Goal: Information Seeking & Learning: Learn about a topic

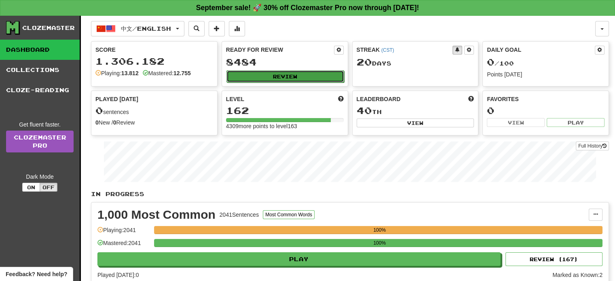
click at [271, 74] on button "Review" at bounding box center [285, 76] width 118 height 12
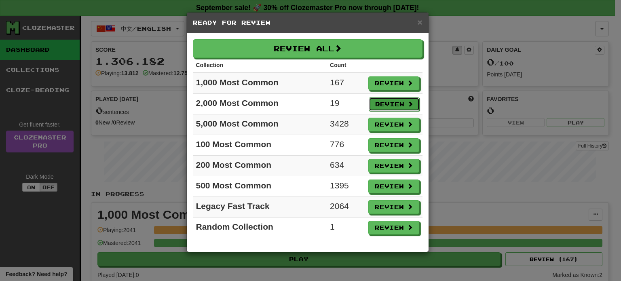
click at [381, 102] on button "Review" at bounding box center [394, 104] width 51 height 14
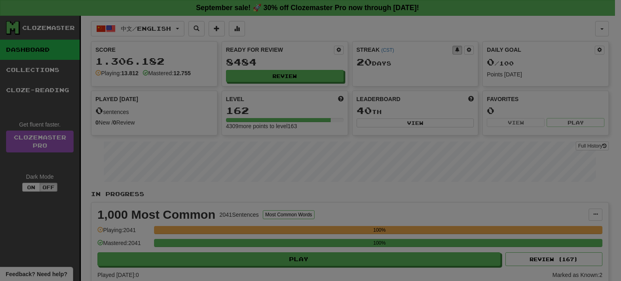
select select "**"
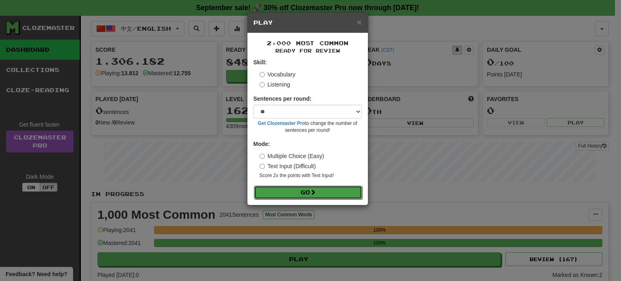
click at [332, 188] on button "Go" at bounding box center [308, 192] width 108 height 14
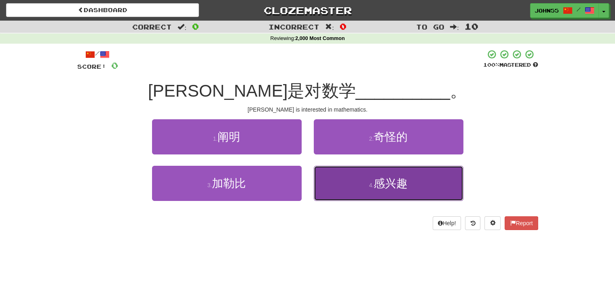
click at [377, 181] on span "感兴趣" at bounding box center [390, 183] width 34 height 13
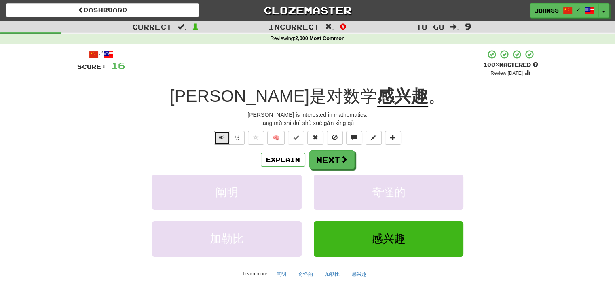
click at [220, 133] on button "Text-to-speech controls" at bounding box center [222, 138] width 16 height 14
click at [341, 154] on button "Next" at bounding box center [332, 160] width 45 height 19
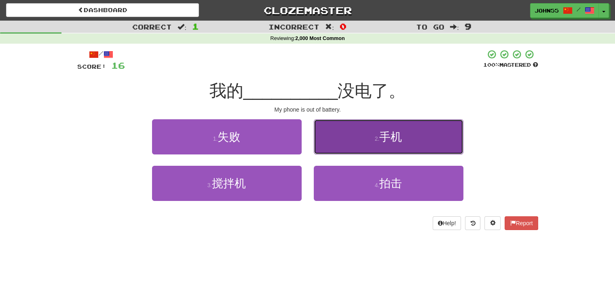
click at [367, 128] on button "2 . 手机" at bounding box center [389, 136] width 150 height 35
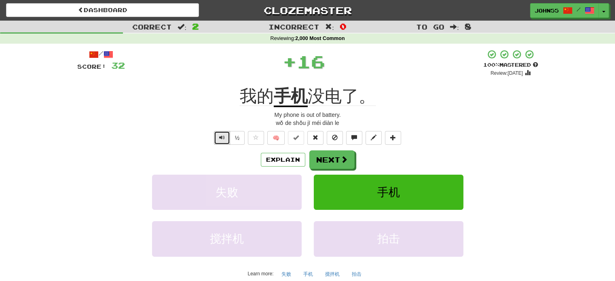
click at [220, 140] on span "Text-to-speech controls" at bounding box center [222, 138] width 6 height 6
click at [344, 153] on button "Next" at bounding box center [332, 160] width 45 height 19
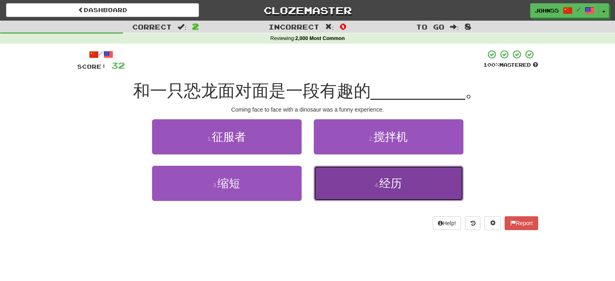
click at [362, 181] on button "4 . 经历" at bounding box center [389, 183] width 150 height 35
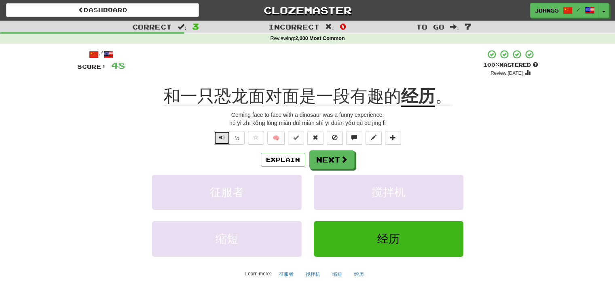
click at [219, 140] on span "Text-to-speech controls" at bounding box center [222, 138] width 6 height 6
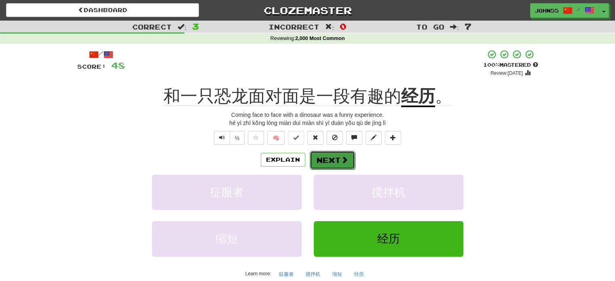
click at [330, 162] on button "Next" at bounding box center [332, 160] width 45 height 19
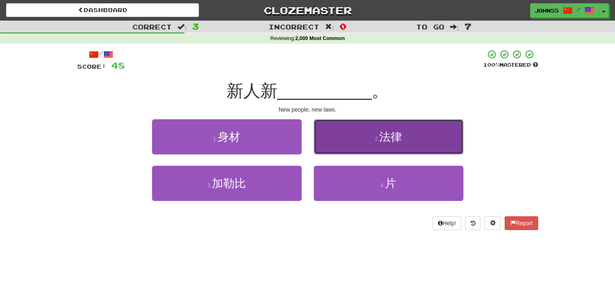
click at [362, 137] on button "2 . 法律" at bounding box center [389, 136] width 150 height 35
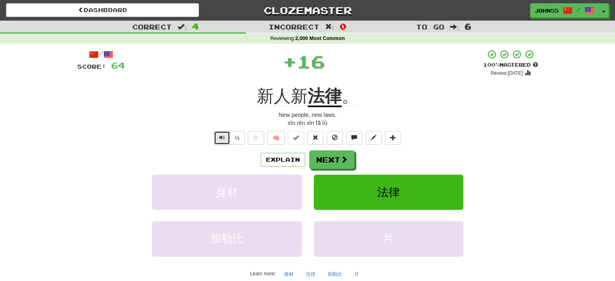
click at [224, 137] on span "Text-to-speech controls" at bounding box center [222, 138] width 6 height 6
click at [330, 157] on button "Next" at bounding box center [332, 160] width 45 height 19
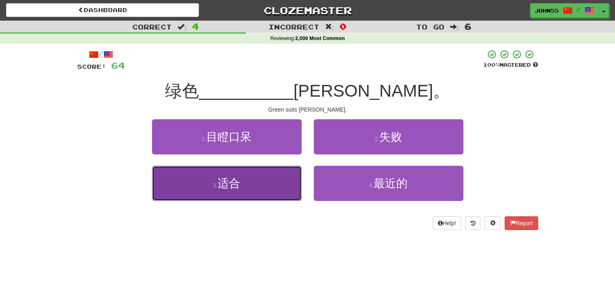
click at [278, 178] on button "3 . 适合" at bounding box center [227, 183] width 150 height 35
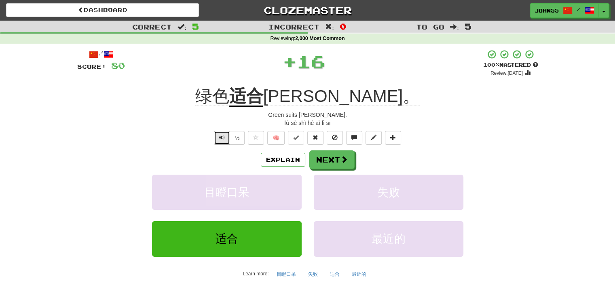
click at [221, 138] on span "Text-to-speech controls" at bounding box center [222, 138] width 6 height 6
click at [331, 156] on button "Next" at bounding box center [332, 160] width 45 height 19
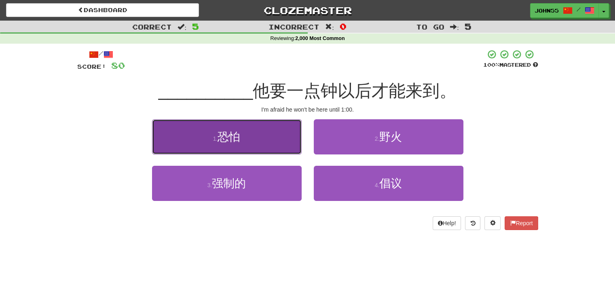
click at [280, 148] on button "1 . 恐怕" at bounding box center [227, 136] width 150 height 35
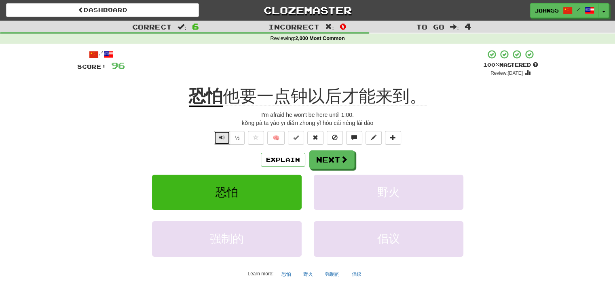
click at [224, 141] on button "Text-to-speech controls" at bounding box center [222, 138] width 16 height 14
click at [341, 160] on span at bounding box center [344, 159] width 7 height 7
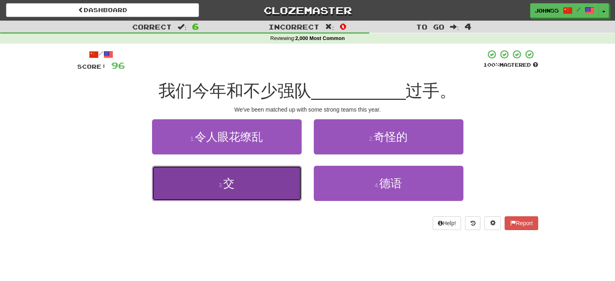
click at [240, 185] on button "3 . 交" at bounding box center [227, 183] width 150 height 35
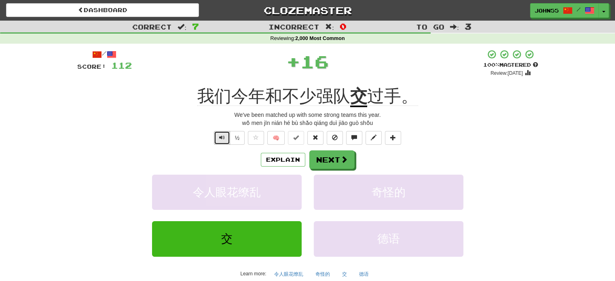
click at [220, 139] on span "Text-to-speech controls" at bounding box center [222, 138] width 6 height 6
click at [321, 157] on button "Next" at bounding box center [332, 160] width 45 height 19
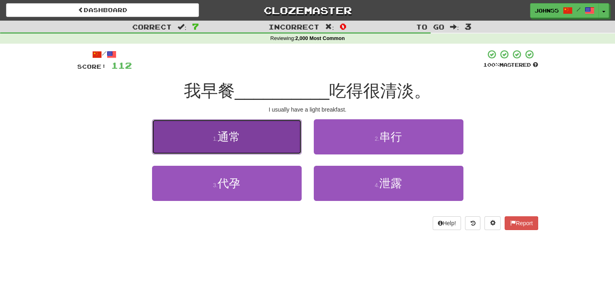
click at [236, 131] on span "通常" at bounding box center [228, 137] width 23 height 13
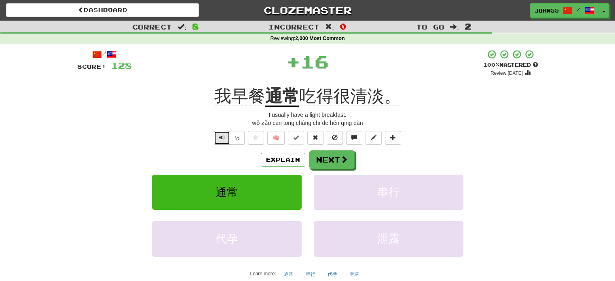
click at [225, 139] on span "Text-to-speech controls" at bounding box center [222, 138] width 6 height 6
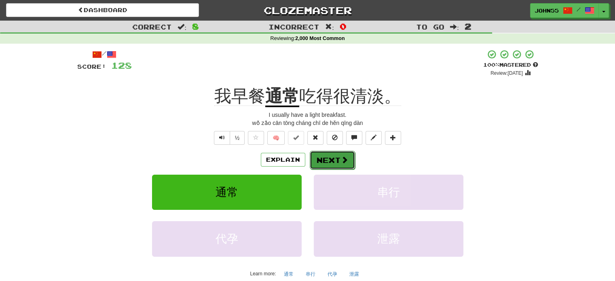
click at [323, 155] on button "Next" at bounding box center [332, 160] width 45 height 19
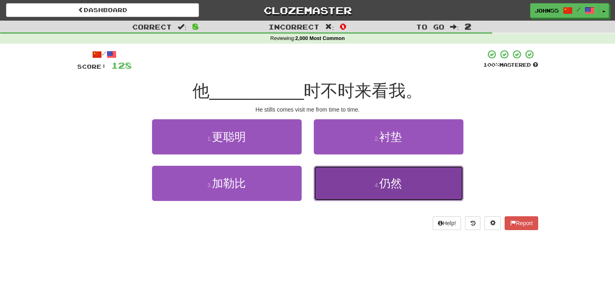
click at [344, 178] on button "4 . 仍然" at bounding box center [389, 183] width 150 height 35
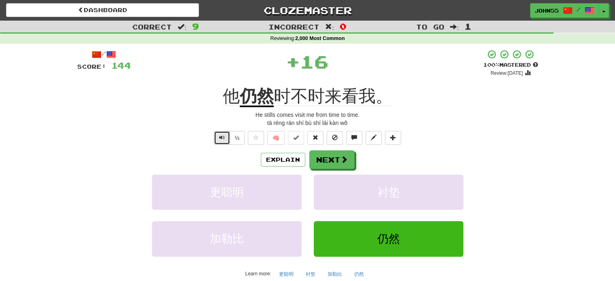
click at [223, 139] on span "Text-to-speech controls" at bounding box center [222, 138] width 6 height 6
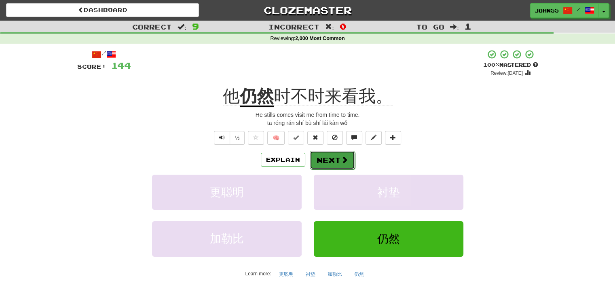
click at [333, 164] on button "Next" at bounding box center [332, 160] width 45 height 19
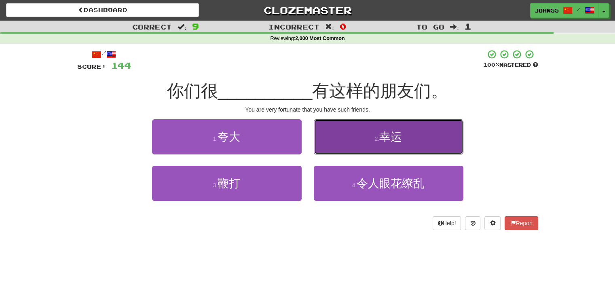
click at [357, 134] on button "2 . 幸运" at bounding box center [389, 136] width 150 height 35
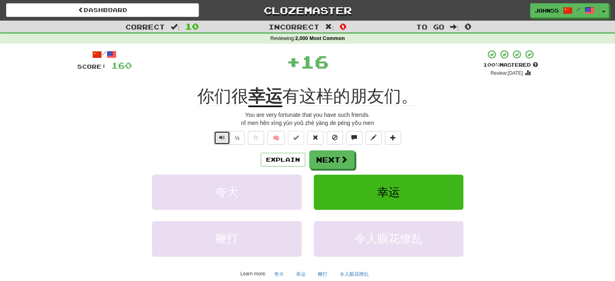
click at [227, 139] on button "Text-to-speech controls" at bounding box center [222, 138] width 16 height 14
click at [332, 158] on button "Next" at bounding box center [332, 160] width 45 height 19
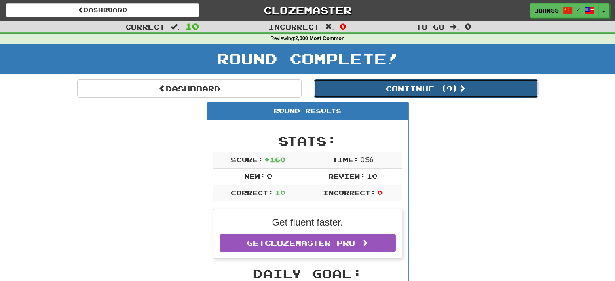
click at [349, 80] on button "Continue ( 9 )" at bounding box center [426, 88] width 224 height 19
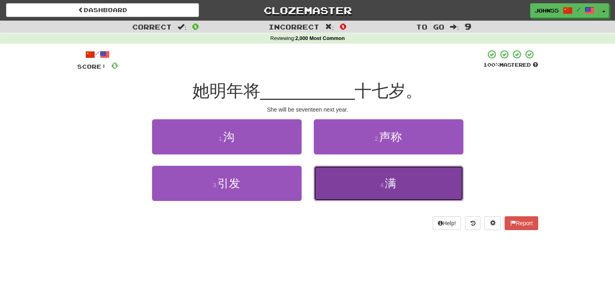
click at [343, 182] on button "4 . 满" at bounding box center [389, 183] width 150 height 35
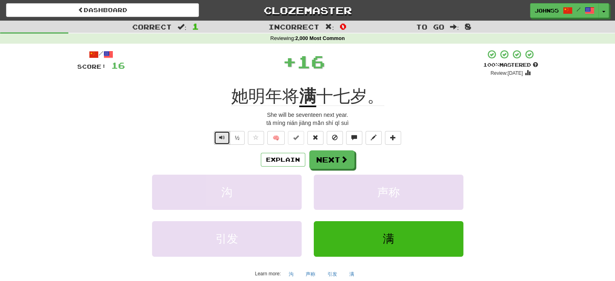
click at [218, 143] on button "Text-to-speech controls" at bounding box center [222, 138] width 16 height 14
click at [328, 156] on button "Next" at bounding box center [332, 160] width 45 height 19
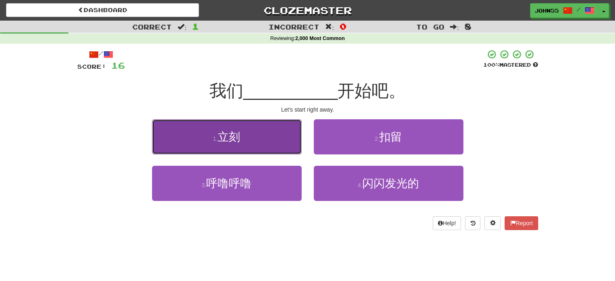
click at [267, 127] on button "1 . 立刻" at bounding box center [227, 136] width 150 height 35
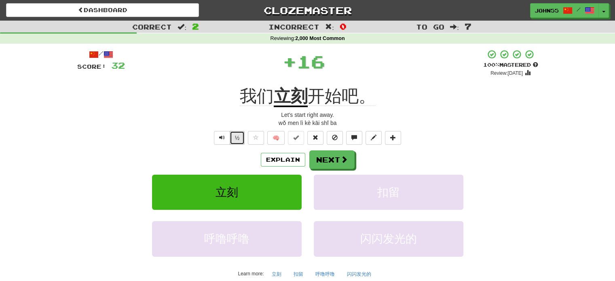
click at [230, 138] on button "½" at bounding box center [237, 138] width 15 height 14
click at [225, 137] on button "Text-to-speech controls" at bounding box center [222, 138] width 16 height 14
click at [333, 160] on button "Next" at bounding box center [332, 160] width 45 height 19
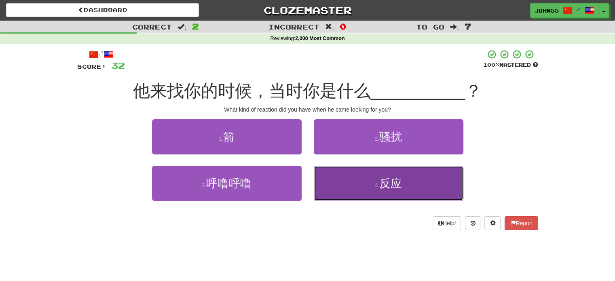
click at [350, 181] on button "4 . 反应" at bounding box center [389, 183] width 150 height 35
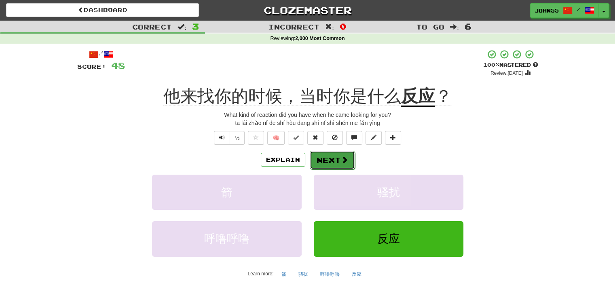
click at [322, 158] on button "Next" at bounding box center [332, 160] width 45 height 19
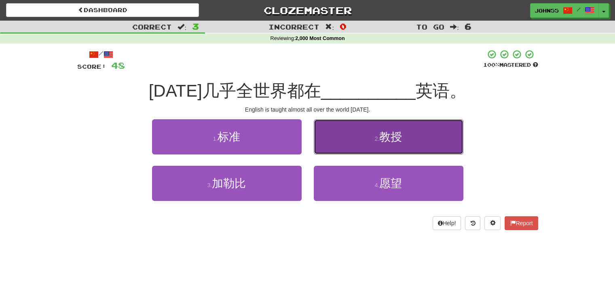
click at [330, 141] on button "2 . 教授" at bounding box center [389, 136] width 150 height 35
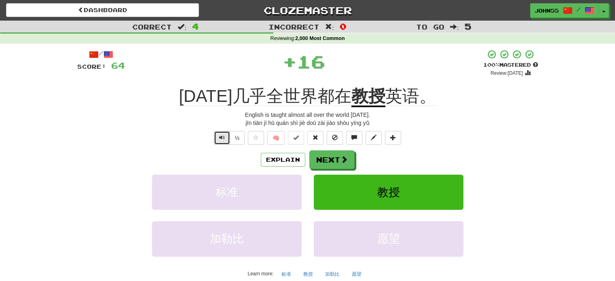
click at [220, 135] on span "Text-to-speech controls" at bounding box center [222, 138] width 6 height 6
click at [334, 156] on button "Next" at bounding box center [332, 160] width 45 height 19
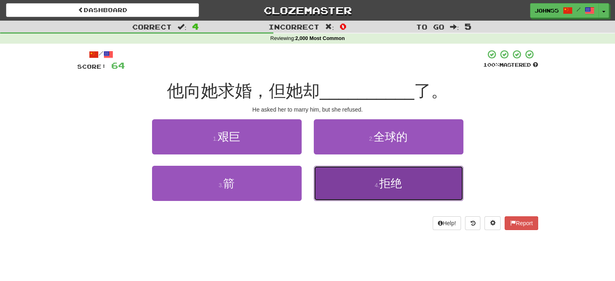
click at [379, 177] on button "4 . 拒绝" at bounding box center [389, 183] width 150 height 35
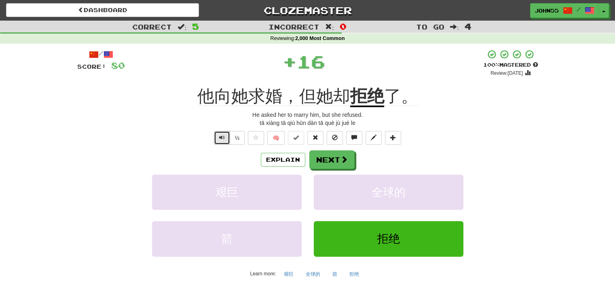
click at [221, 137] on span "Text-to-speech controls" at bounding box center [222, 138] width 6 height 6
click at [328, 158] on button "Next" at bounding box center [332, 160] width 45 height 19
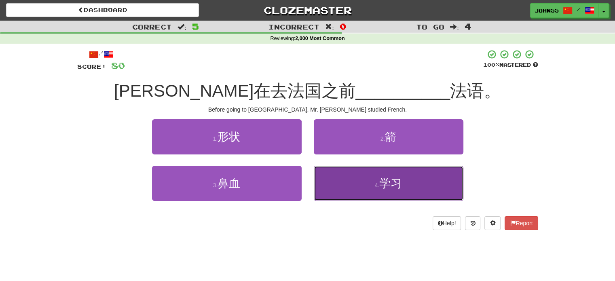
click at [363, 179] on button "4 . 学习" at bounding box center [389, 183] width 150 height 35
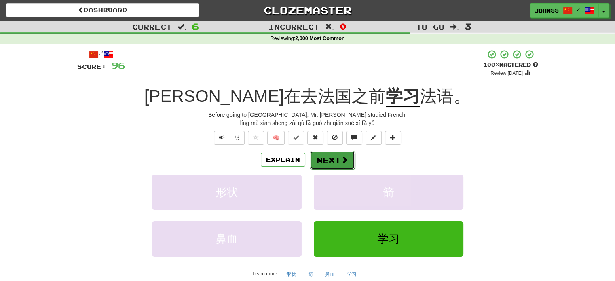
click at [323, 153] on button "Next" at bounding box center [332, 160] width 45 height 19
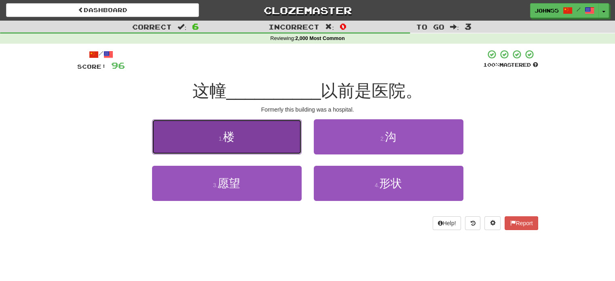
click at [243, 129] on button "1 . 楼" at bounding box center [227, 136] width 150 height 35
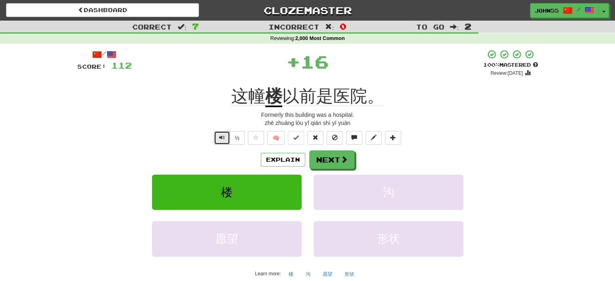
click at [218, 140] on button "Text-to-speech controls" at bounding box center [222, 138] width 16 height 14
click at [335, 159] on button "Next" at bounding box center [332, 160] width 45 height 19
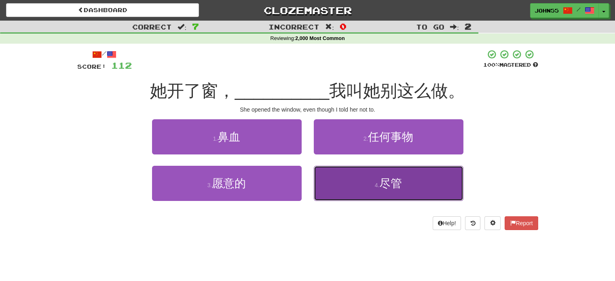
click at [382, 191] on button "4 . 尽管" at bounding box center [389, 183] width 150 height 35
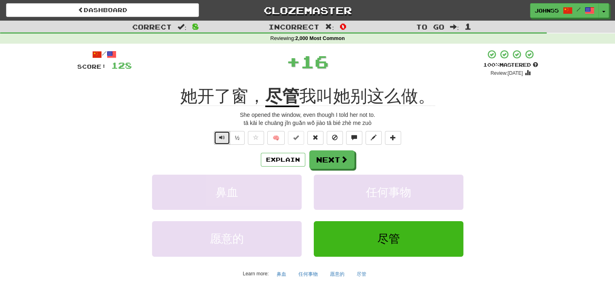
click at [223, 141] on button "Text-to-speech controls" at bounding box center [222, 138] width 16 height 14
click at [333, 160] on button "Next" at bounding box center [332, 160] width 45 height 19
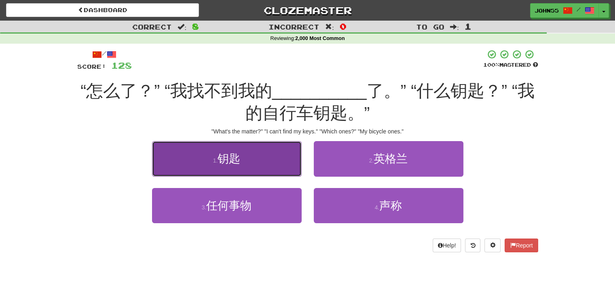
click at [220, 161] on span "钥匙" at bounding box center [228, 158] width 23 height 13
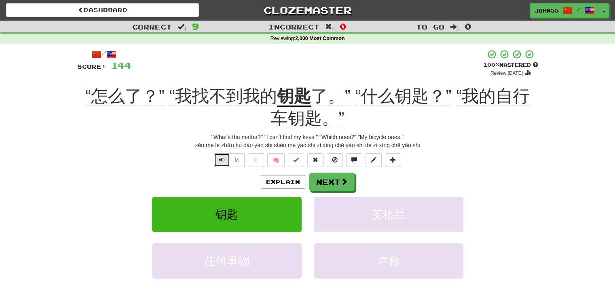
click at [224, 157] on span "Text-to-speech controls" at bounding box center [222, 160] width 6 height 6
click at [322, 177] on button "Next" at bounding box center [332, 182] width 45 height 19
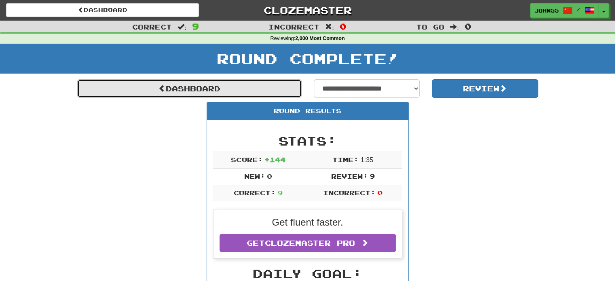
click at [260, 90] on link "Dashboard" at bounding box center [189, 88] width 224 height 19
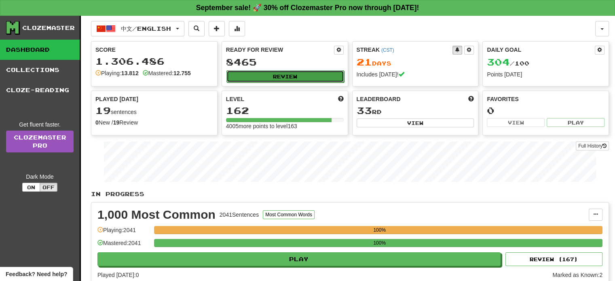
click at [263, 76] on button "Review" at bounding box center [285, 76] width 118 height 12
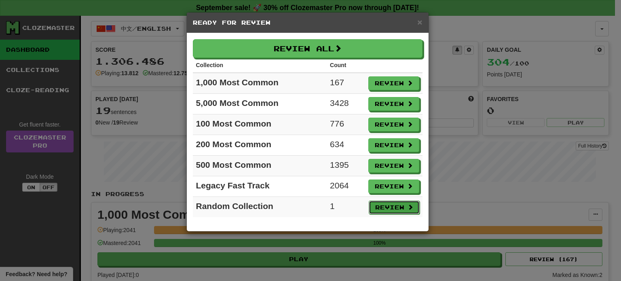
click at [388, 209] on button "Review" at bounding box center [394, 207] width 51 height 14
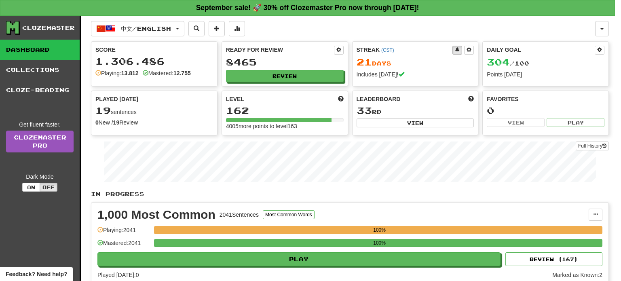
select select "**"
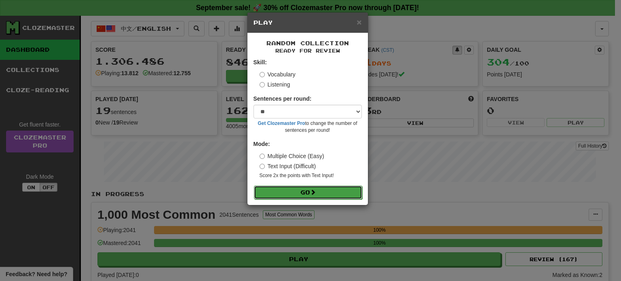
click at [305, 197] on button "Go" at bounding box center [308, 192] width 108 height 14
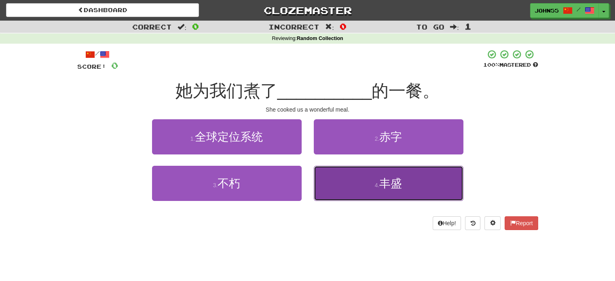
click at [369, 192] on button "4 . 丰盛" at bounding box center [389, 183] width 150 height 35
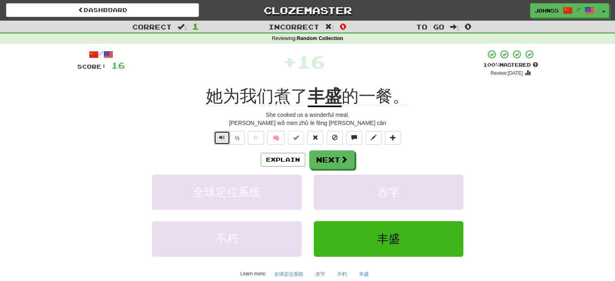
click at [226, 139] on button "Text-to-speech controls" at bounding box center [222, 138] width 16 height 14
click at [325, 159] on button "Next" at bounding box center [332, 160] width 45 height 19
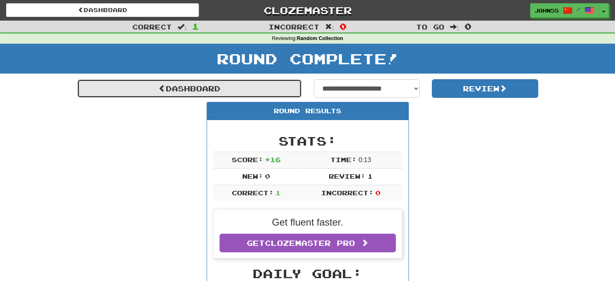
click at [220, 93] on link "Dashboard" at bounding box center [189, 88] width 224 height 19
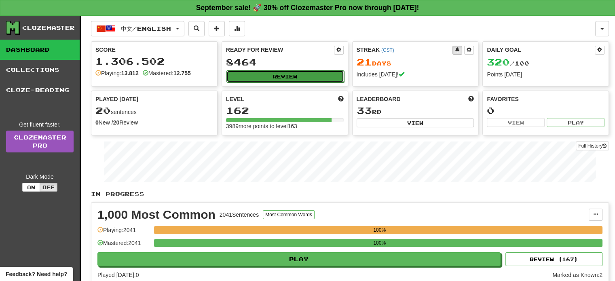
click at [253, 74] on button "Review" at bounding box center [285, 76] width 118 height 12
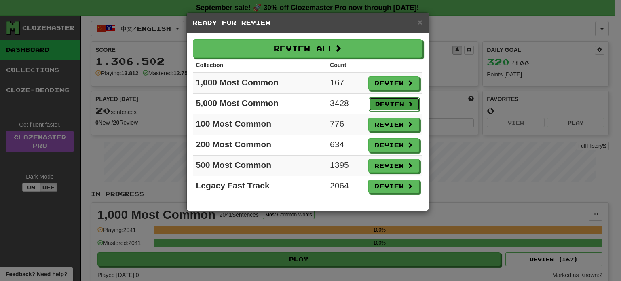
click at [393, 103] on button "Review" at bounding box center [394, 104] width 51 height 14
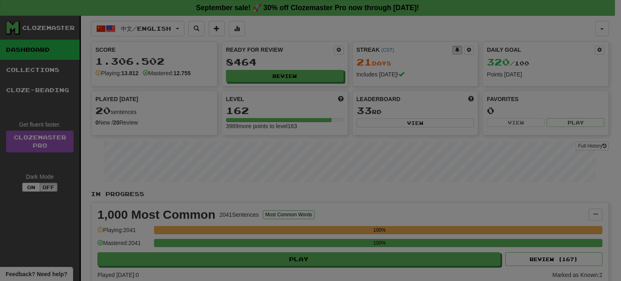
select select "**"
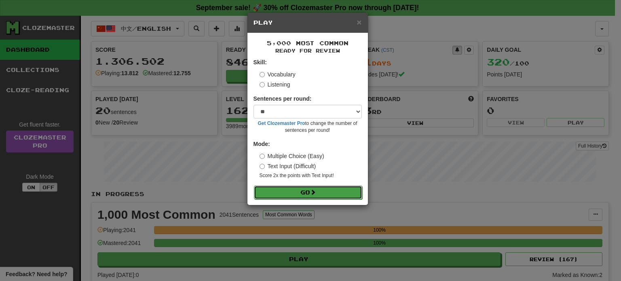
click at [327, 191] on button "Go" at bounding box center [308, 192] width 108 height 14
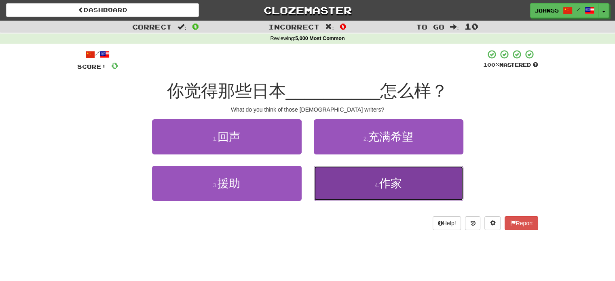
click at [352, 192] on button "4 . 作家" at bounding box center [389, 183] width 150 height 35
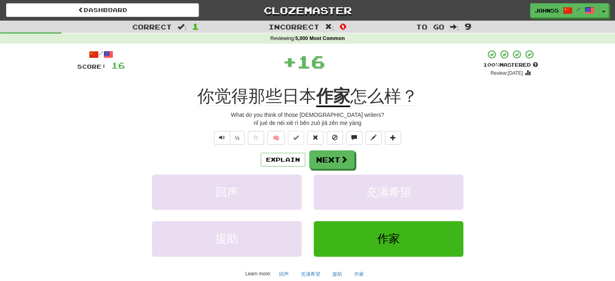
click at [216, 145] on div "/ Score: 16 + 16 100 % Mastered Review: [DATE] 你觉得那些[DEMOGRAPHIC_DATA] 作家 怎么样？ …" at bounding box center [307, 179] width 461 height 261
click at [219, 142] on button "Text-to-speech controls" at bounding box center [222, 138] width 16 height 14
click at [324, 162] on button "Next" at bounding box center [332, 160] width 45 height 19
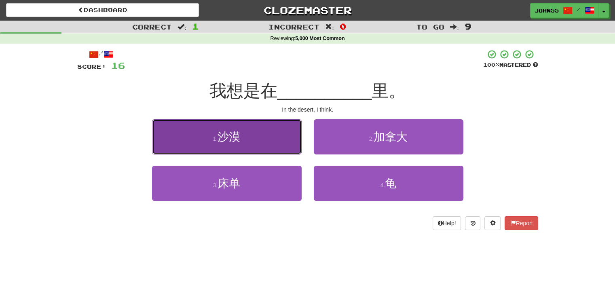
click at [225, 135] on span "沙漠" at bounding box center [228, 137] width 23 height 13
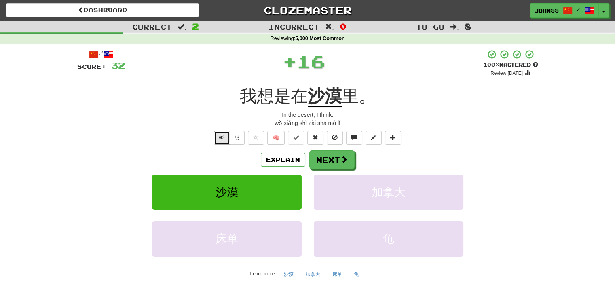
click at [218, 143] on button "Text-to-speech controls" at bounding box center [222, 138] width 16 height 14
click at [334, 156] on button "Next" at bounding box center [332, 160] width 45 height 19
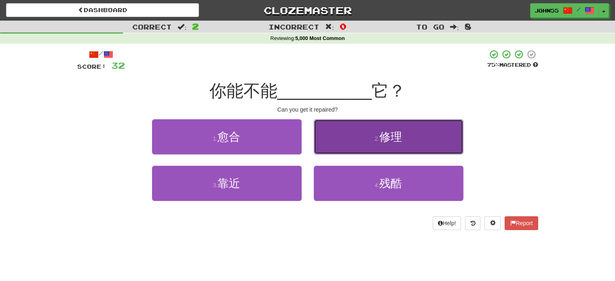
click at [393, 138] on span "修理" at bounding box center [390, 137] width 23 height 13
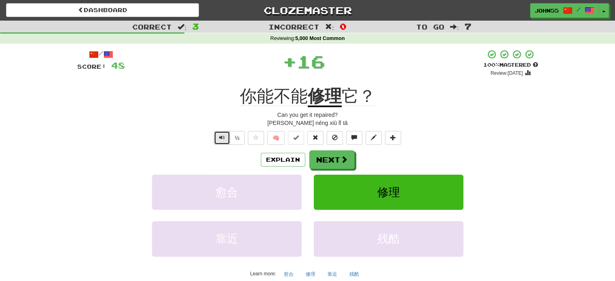
click at [216, 135] on button "Text-to-speech controls" at bounding box center [222, 138] width 16 height 14
click at [343, 164] on button "Next" at bounding box center [332, 160] width 45 height 19
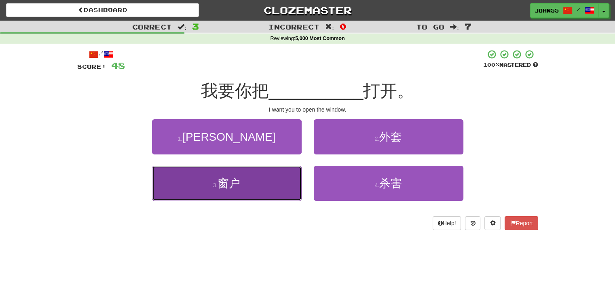
click at [274, 173] on button "3 . 窗户" at bounding box center [227, 183] width 150 height 35
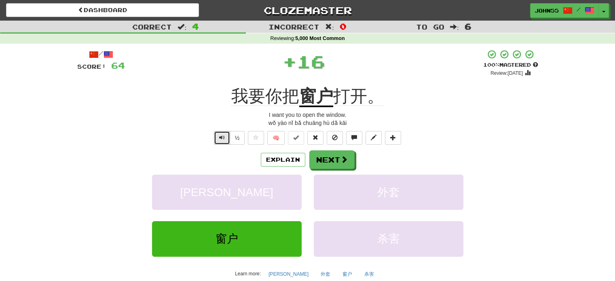
click at [217, 135] on button "Text-to-speech controls" at bounding box center [222, 138] width 16 height 14
click at [219, 141] on button "Text-to-speech controls" at bounding box center [222, 138] width 16 height 14
click at [333, 164] on button "Next" at bounding box center [332, 160] width 45 height 19
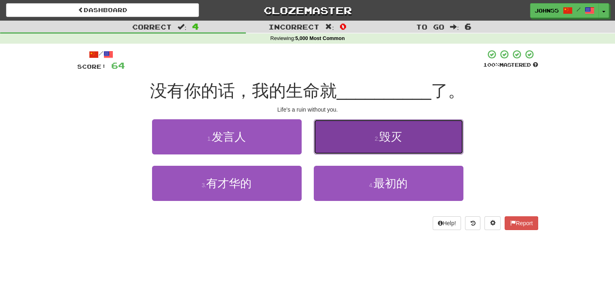
click at [369, 139] on button "2 . 毁灭" at bounding box center [389, 136] width 150 height 35
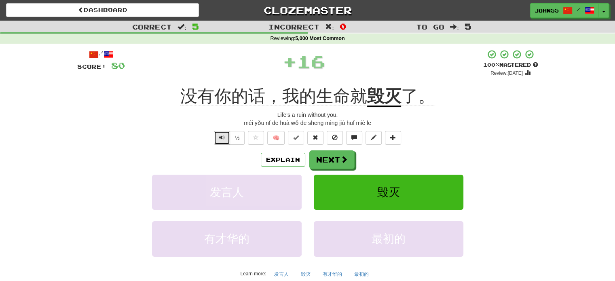
click at [225, 137] on button "Text-to-speech controls" at bounding box center [222, 138] width 16 height 14
click at [335, 157] on button "Next" at bounding box center [332, 160] width 45 height 19
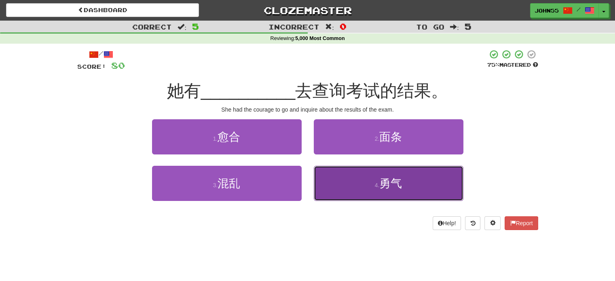
click at [333, 179] on button "4 . 勇气" at bounding box center [389, 183] width 150 height 35
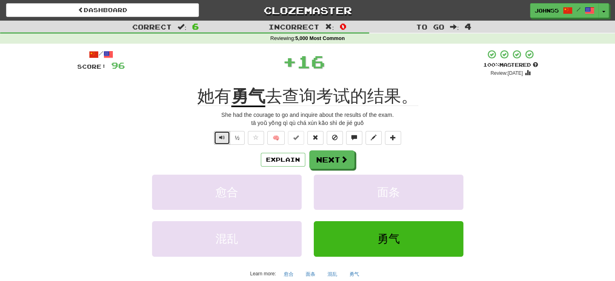
click at [224, 139] on span "Text-to-speech controls" at bounding box center [222, 138] width 6 height 6
click at [220, 140] on span "Text-to-speech controls" at bounding box center [222, 138] width 6 height 6
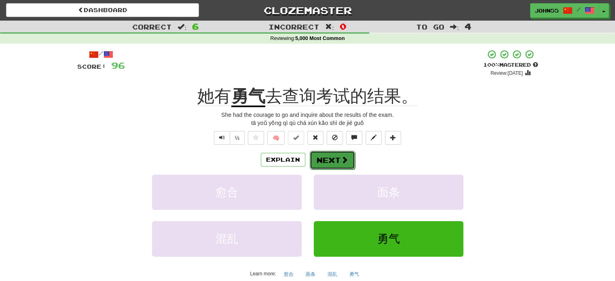
click at [344, 158] on span at bounding box center [344, 159] width 7 height 7
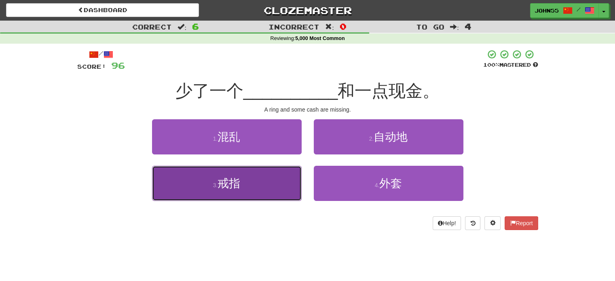
click at [226, 185] on span "戒指" at bounding box center [228, 183] width 23 height 13
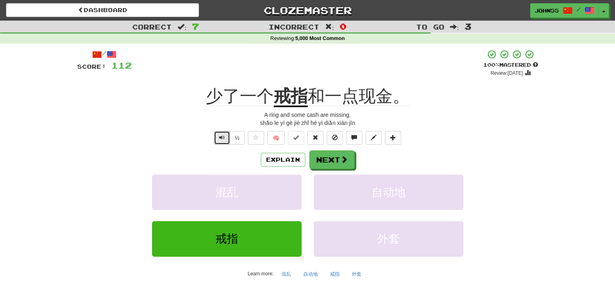
click at [216, 137] on button "Text-to-speech controls" at bounding box center [222, 138] width 16 height 14
click at [222, 136] on span "Text-to-speech controls" at bounding box center [222, 138] width 6 height 6
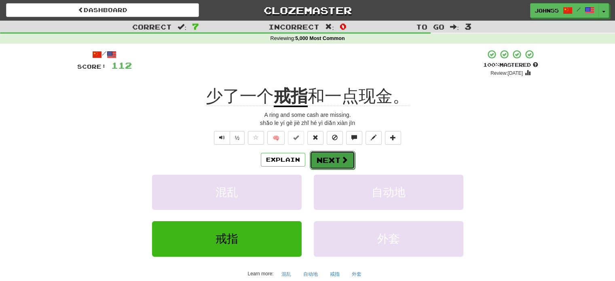
click at [327, 159] on button "Next" at bounding box center [332, 160] width 45 height 19
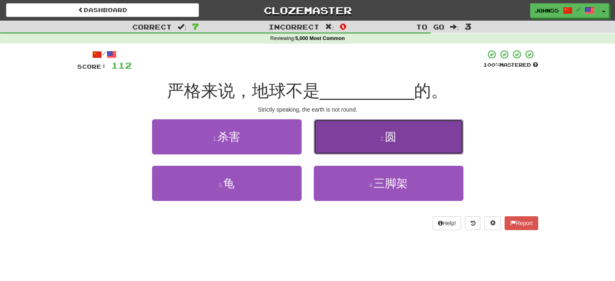
click at [348, 132] on button "2 . 圆" at bounding box center [389, 136] width 150 height 35
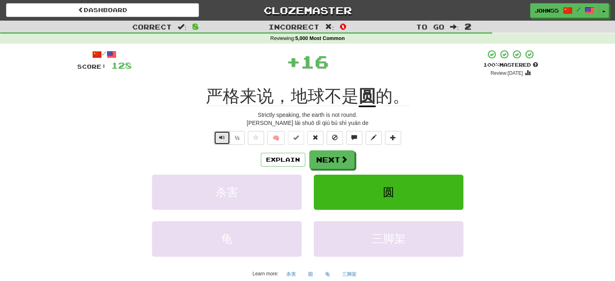
click at [221, 143] on button "Text-to-speech controls" at bounding box center [222, 138] width 16 height 14
click at [220, 141] on button "Text-to-speech controls" at bounding box center [222, 138] width 16 height 14
click at [331, 157] on button "Next" at bounding box center [332, 160] width 45 height 19
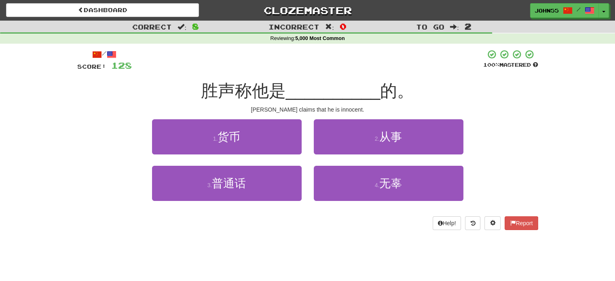
click at [331, 157] on div "2 . 从事" at bounding box center [389, 142] width 162 height 46
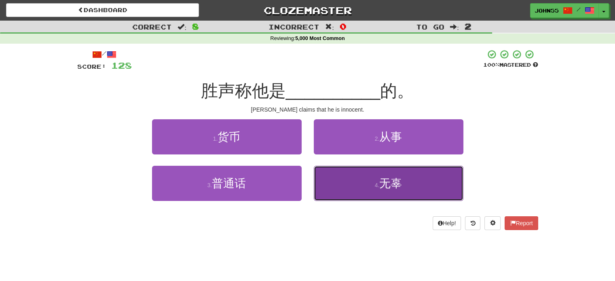
click at [378, 190] on button "4 . 无辜" at bounding box center [389, 183] width 150 height 35
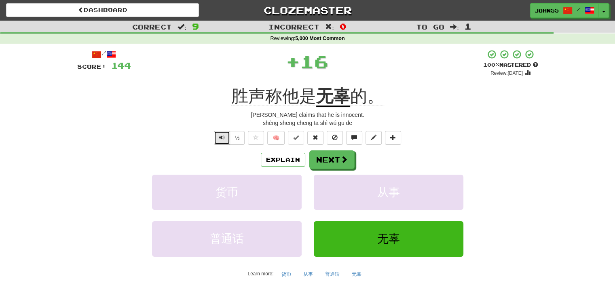
click at [218, 139] on button "Text-to-speech controls" at bounding box center [222, 138] width 16 height 14
click at [336, 162] on button "Next" at bounding box center [332, 160] width 45 height 19
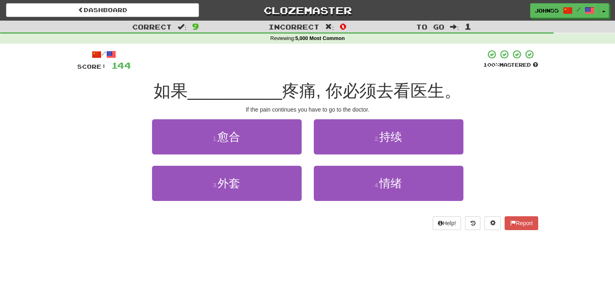
click at [336, 162] on div "2 . 持续" at bounding box center [389, 142] width 162 height 46
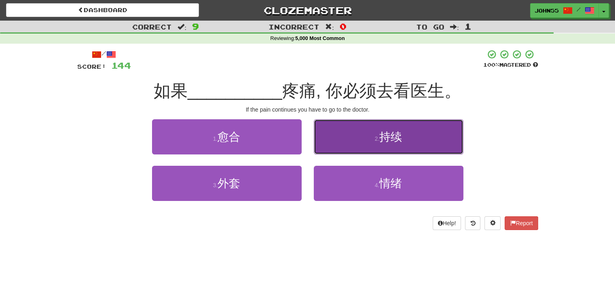
click at [339, 140] on button "2 . 持续" at bounding box center [389, 136] width 150 height 35
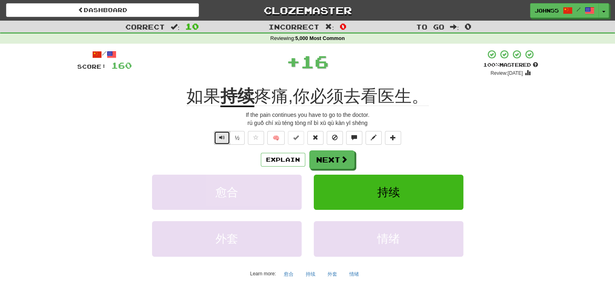
click at [219, 140] on span "Text-to-speech controls" at bounding box center [222, 138] width 6 height 6
click at [330, 158] on button "Next" at bounding box center [332, 160] width 45 height 19
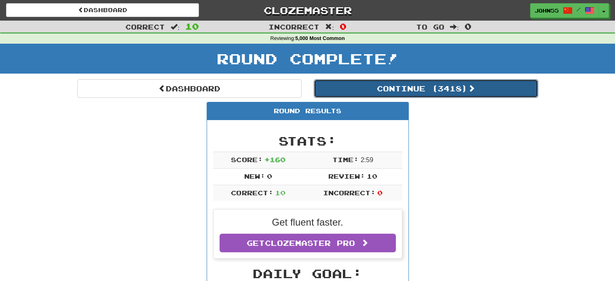
click at [371, 90] on button "Continue ( 3418 )" at bounding box center [426, 88] width 224 height 19
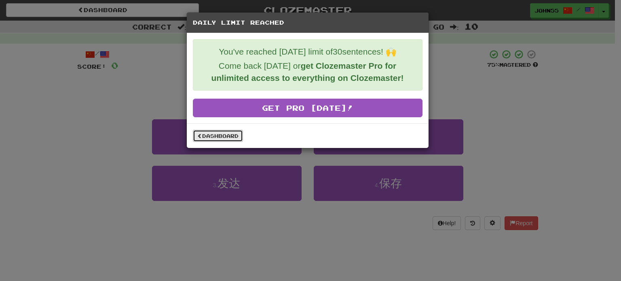
click at [225, 137] on link "Dashboard" at bounding box center [218, 136] width 50 height 12
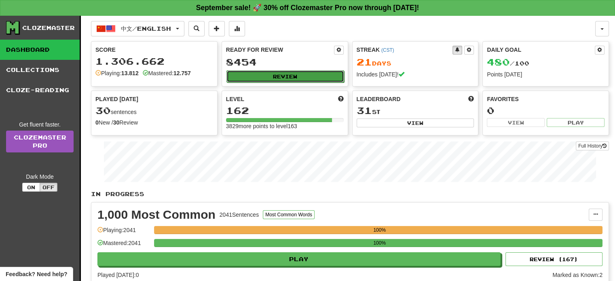
click at [249, 76] on button "Review" at bounding box center [285, 76] width 118 height 12
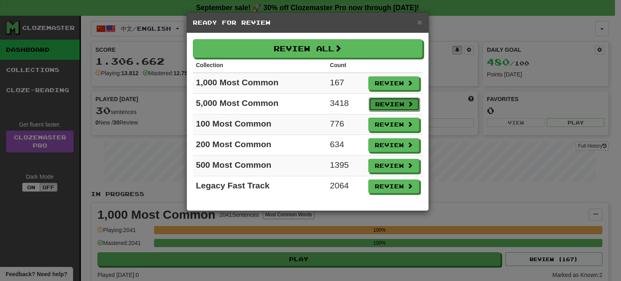
click at [380, 103] on button "Review" at bounding box center [394, 104] width 51 height 14
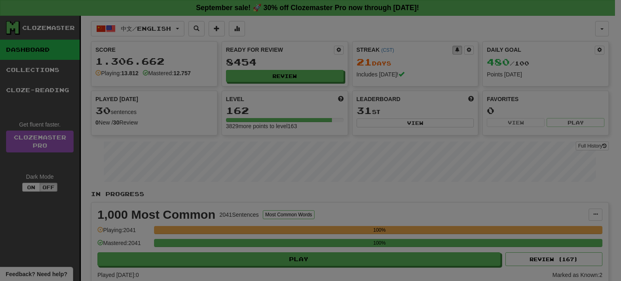
select select "**"
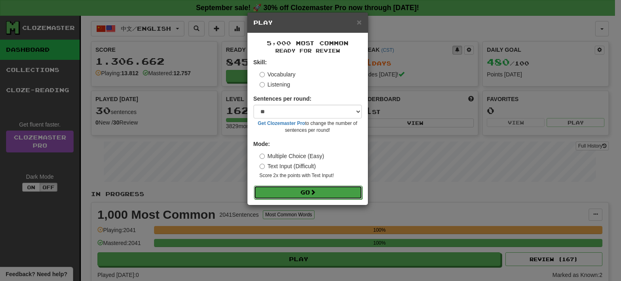
click at [331, 194] on button "Go" at bounding box center [308, 192] width 108 height 14
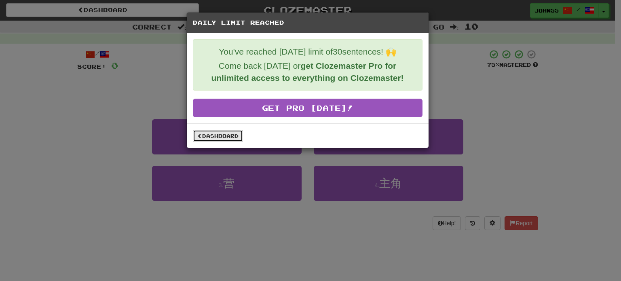
click at [219, 136] on link "Dashboard" at bounding box center [218, 136] width 50 height 12
